Goal: Information Seeking & Learning: Learn about a topic

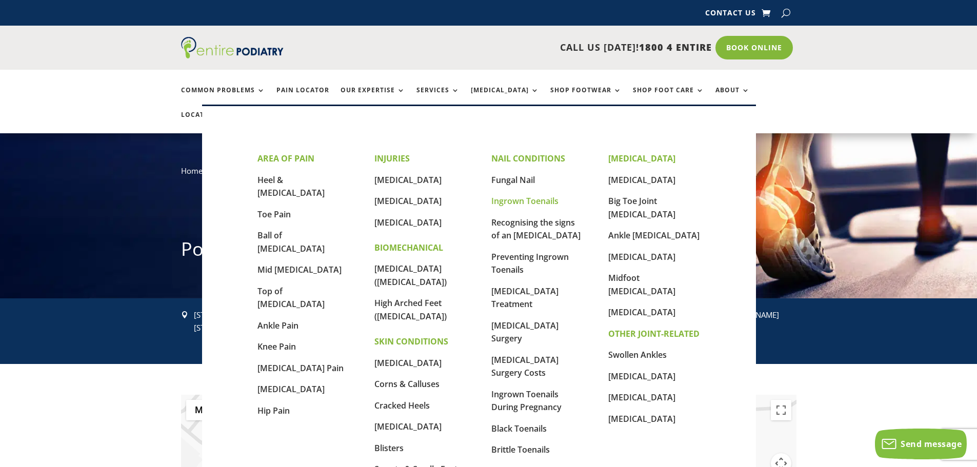
click at [523, 202] on link "Ingrown Toenails" at bounding box center [524, 200] width 67 height 11
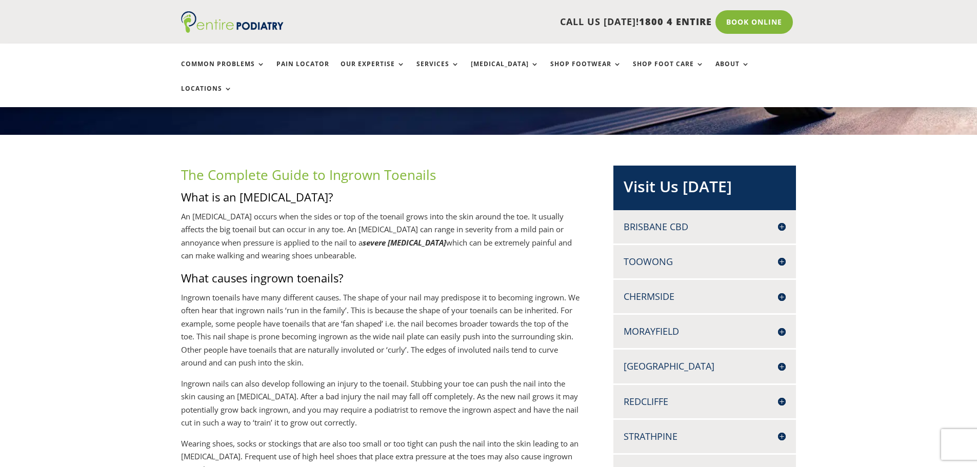
scroll to position [164, 0]
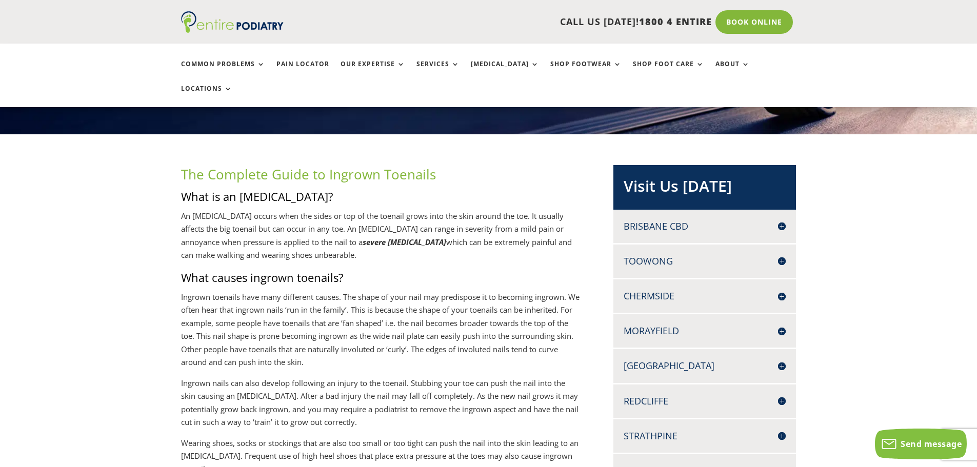
drag, startPoint x: 176, startPoint y: 185, endPoint x: 386, endPoint y: 235, distance: 215.8
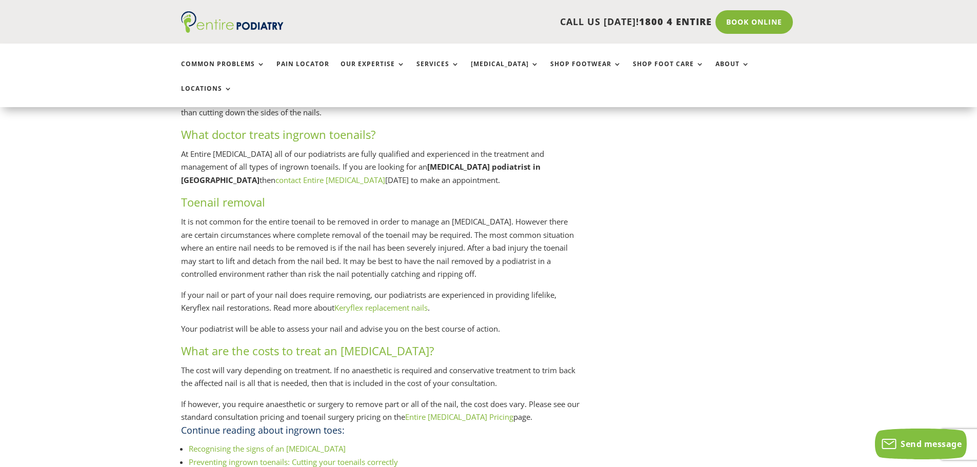
scroll to position [1395, 0]
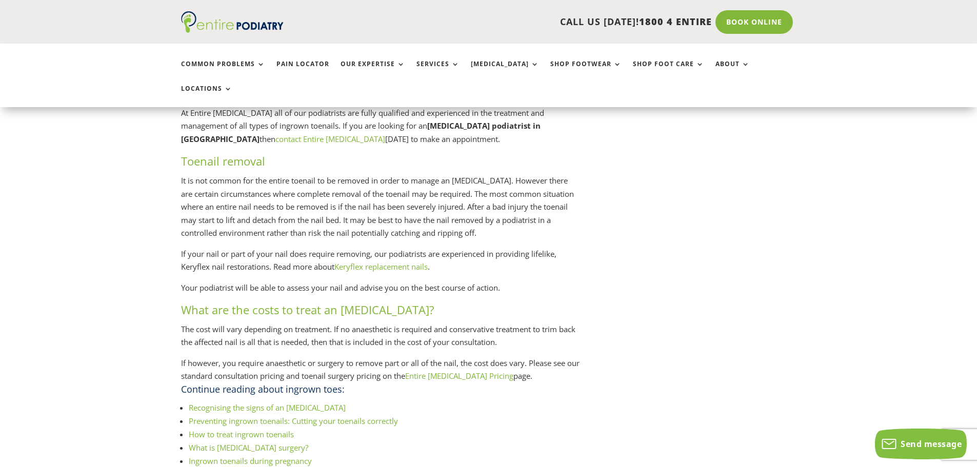
drag, startPoint x: 153, startPoint y: 26, endPoint x: 304, endPoint y: 26, distance: 150.8
click at [304, 26] on div "CALL US [DATE]! 1800 4 ENTIRE Call 1800 4 ENTIRE Book Online" at bounding box center [488, 22] width 977 height 44
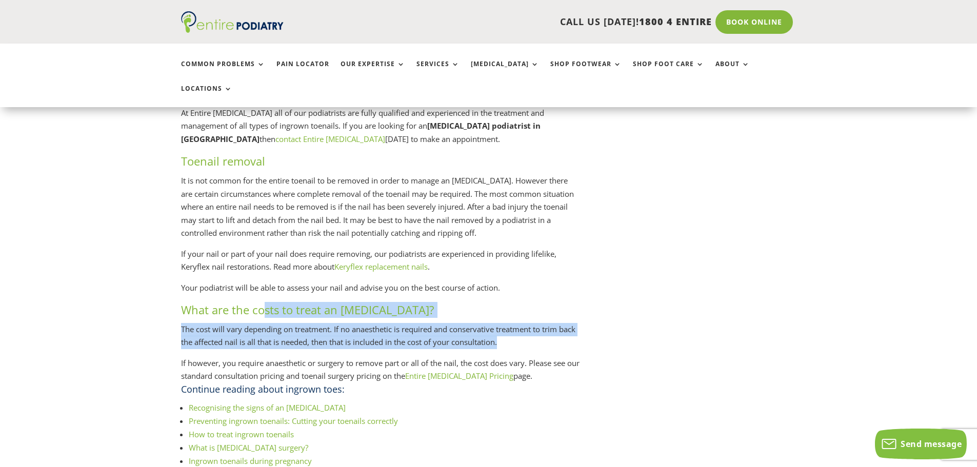
drag, startPoint x: 308, startPoint y: 298, endPoint x: 735, endPoint y: 329, distance: 428.0
drag, startPoint x: 176, startPoint y: 348, endPoint x: 684, endPoint y: 364, distance: 508.7
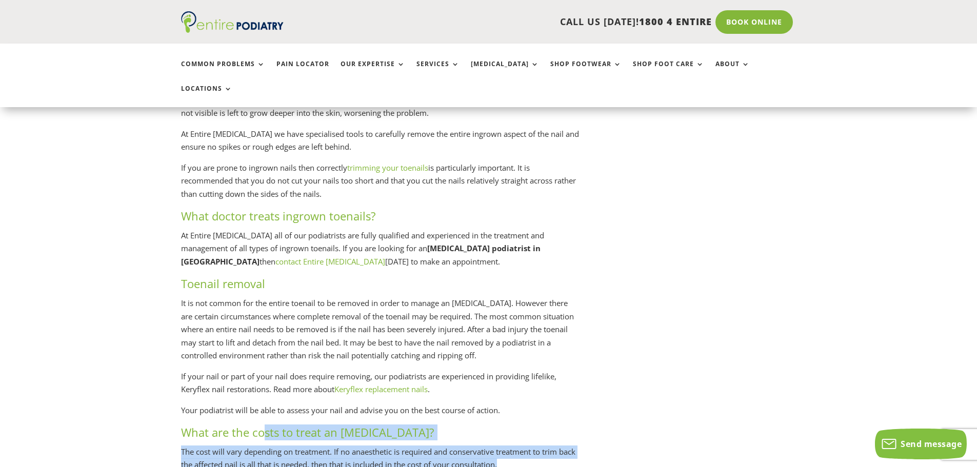
scroll to position [1272, 0]
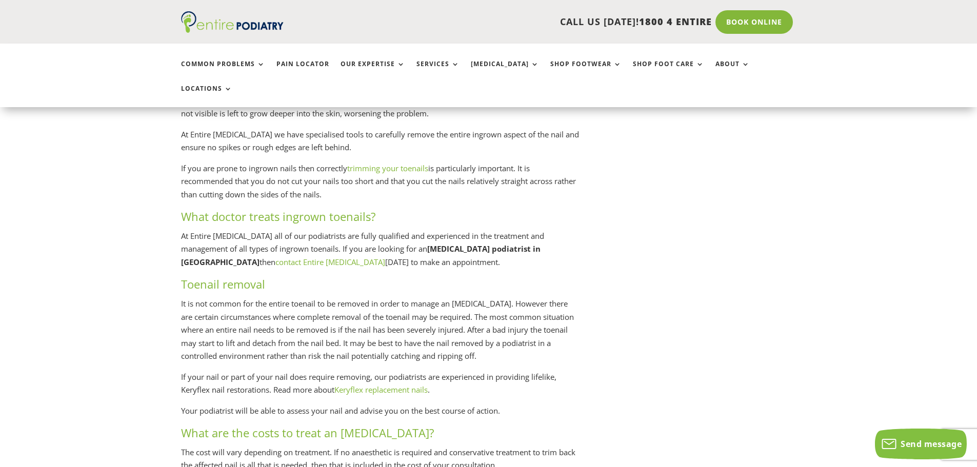
click at [688, 280] on div "The Complete Guide to Ingrown Toenails What is an ingrown toenail? An ingrown t…" at bounding box center [489, 80] width 616 height 2047
drag, startPoint x: 402, startPoint y: 247, endPoint x: 433, endPoint y: 190, distance: 64.5
click at [433, 190] on div "The Complete Guide to Ingrown Toenails What is an ingrown toenail? An ingrown t…" at bounding box center [380, 73] width 399 height 2032
click at [409, 257] on p "At Entire Podiatry all of our podiatrists are fully qualified and experienced i…" at bounding box center [380, 253] width 399 height 47
drag, startPoint x: 390, startPoint y: 257, endPoint x: 660, endPoint y: 192, distance: 278.0
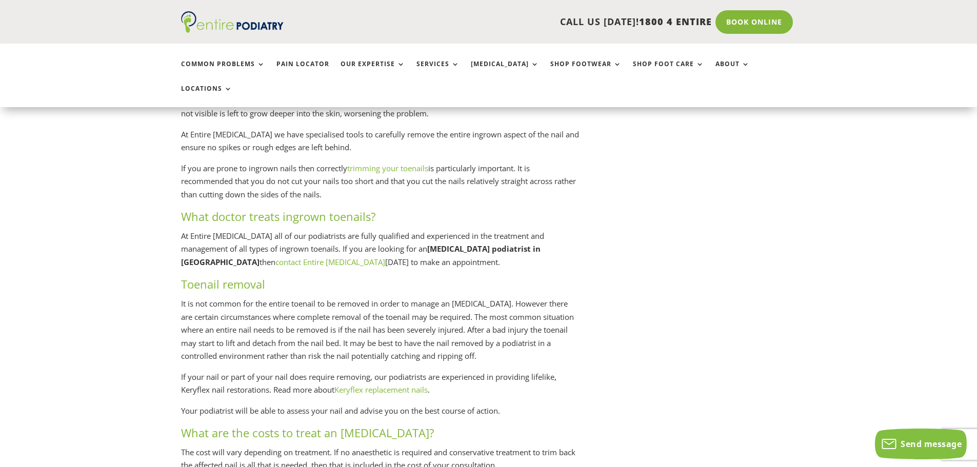
click at [660, 192] on div "The Complete Guide to Ingrown Toenails What is an ingrown toenail? An ingrown t…" at bounding box center [489, 80] width 616 height 2047
click at [241, 230] on p "At Entire Podiatry all of our podiatrists are fully qualified and experienced i…" at bounding box center [380, 253] width 399 height 47
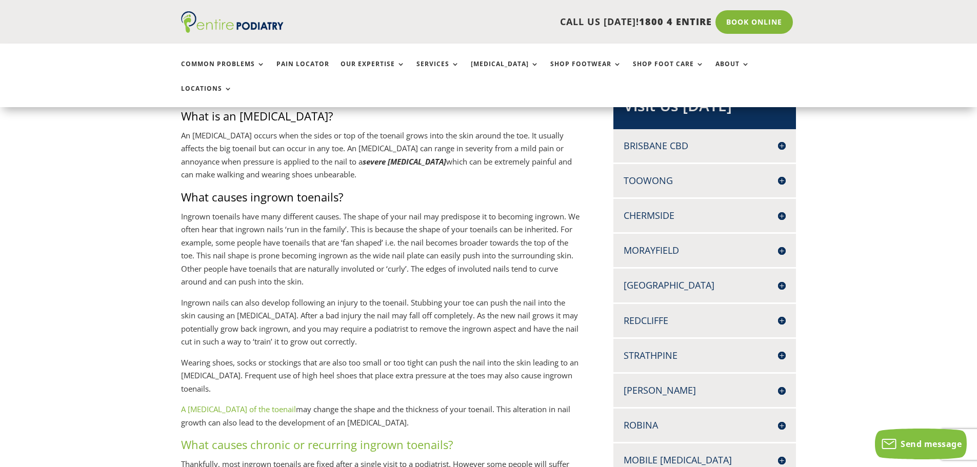
scroll to position [246, 0]
click at [743, 278] on h4 "[GEOGRAPHIC_DATA]" at bounding box center [705, 284] width 162 height 13
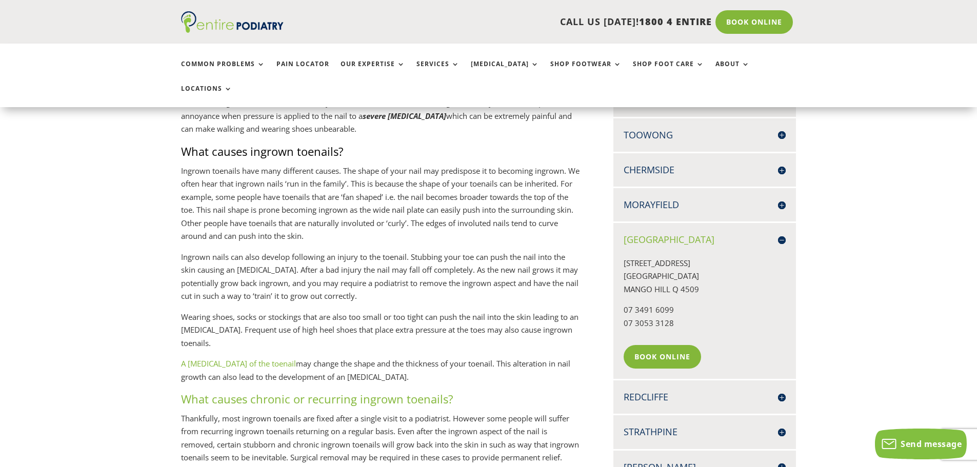
scroll to position [287, 0]
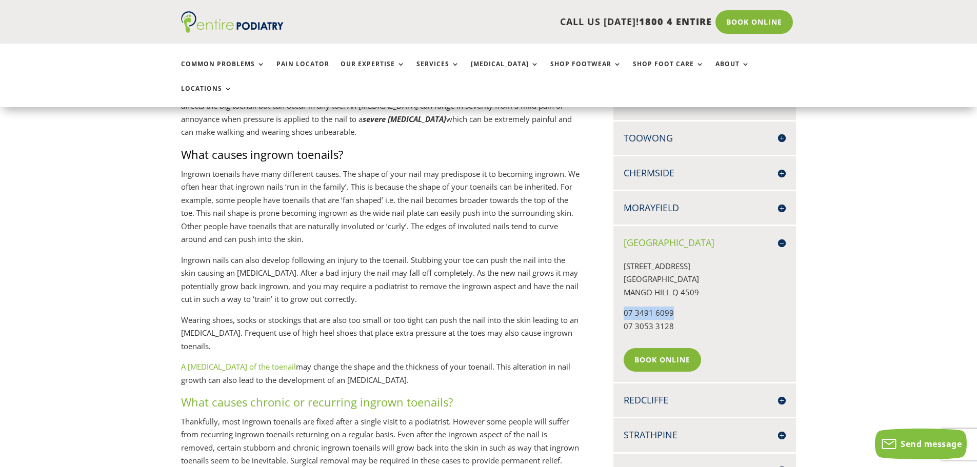
drag, startPoint x: 675, startPoint y: 284, endPoint x: 616, endPoint y: 284, distance: 59.0
click at [616, 284] on div "North Lakes 1051B/1 N LAKES DRIVE NORTH LAKES MANGO HILL Q 4509 07 3491 6099 07…" at bounding box center [705, 304] width 183 height 156
